Goal: Navigation & Orientation: Find specific page/section

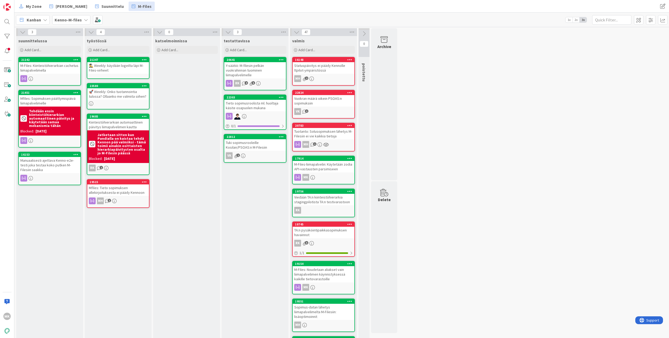
click at [125, 69] on div "🕵️‍♂️ Weekly: käydään logeilta läpi M-Files-virheet" at bounding box center [118, 67] width 62 height 11
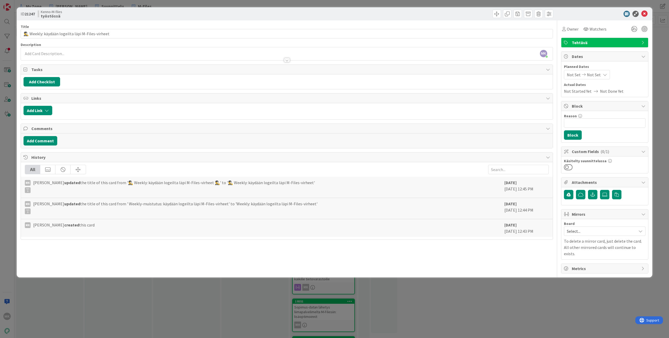
click at [443, 298] on div "ID 21247 Kenno-M-files työstössä Title 52 / 128 🕵️‍♂️ Weekly: käydään logeilta …" at bounding box center [334, 169] width 669 height 338
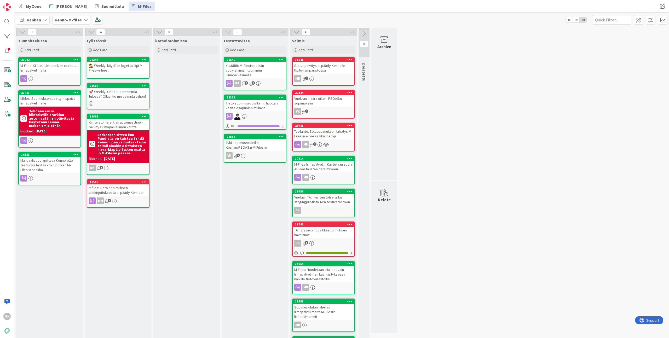
click at [284, 13] on div "Kanban Kenno-M-files 1x 2x 3x" at bounding box center [341, 20] width 655 height 14
click at [182, 4] on div "My Zone Kenno Kehitys Suunnittelu M-Files" at bounding box center [210, 6] width 388 height 9
click at [177, 12] on div "My Zone Kenno Kehitys Suunnittelu M-Files My Zone Kenno Kehitys Suunnittelu M-F…" at bounding box center [341, 6] width 655 height 13
click at [118, 95] on div "🚀 Weekly: Onko tuotannointia tulossa? Ollaanko me valmiita siihen?" at bounding box center [118, 93] width 62 height 11
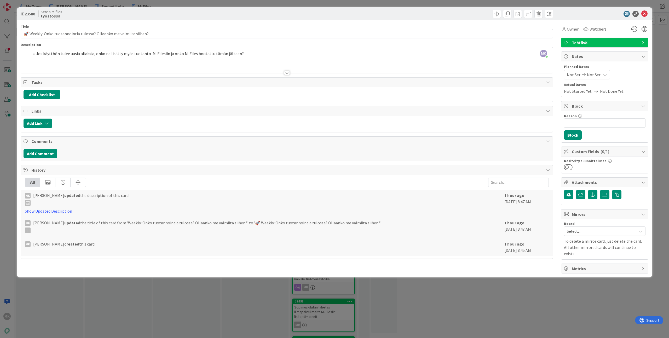
click at [236, 299] on div "ID 23580 Kenno-M-files työstössä Title 67 / 128 🚀 Weekly: Onko tuotannointia tu…" at bounding box center [334, 169] width 669 height 338
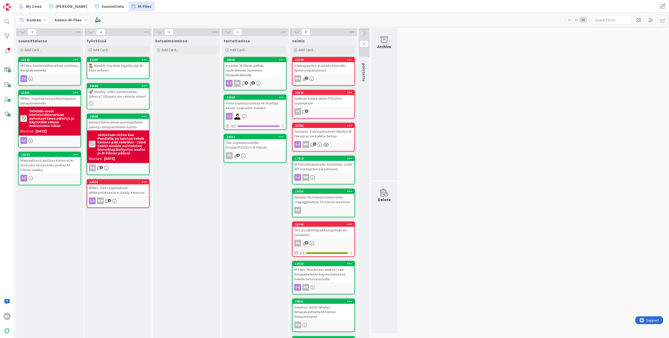
click at [181, 18] on div "Kanban Kenno-M-files 1x 2x 3x" at bounding box center [341, 20] width 655 height 14
click at [214, 12] on div "My Zone Kenno Kehitys Suunnittelu M-Files My Zone Kenno Kehitys Suunnittelu M-F…" at bounding box center [341, 6] width 655 height 13
click at [201, 19] on div "Kanban Kenno-M-files 1x 2x 3x" at bounding box center [341, 20] width 655 height 14
click at [187, 22] on div "Kanban Kenno-M-files 1x 2x 3x" at bounding box center [341, 20] width 655 height 14
click at [5, 153] on div "MK" at bounding box center [7, 169] width 14 height 338
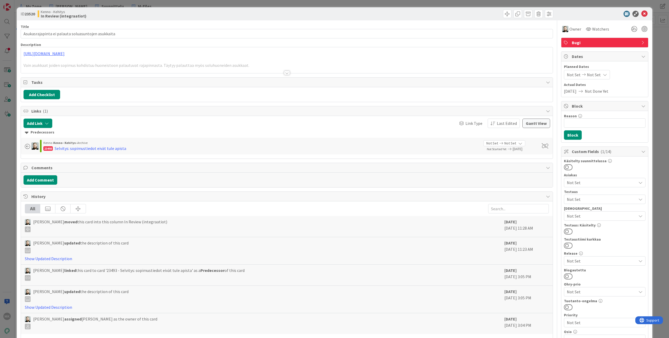
click at [286, 71] on div at bounding box center [287, 73] width 6 height 4
